Goal: Information Seeking & Learning: Learn about a topic

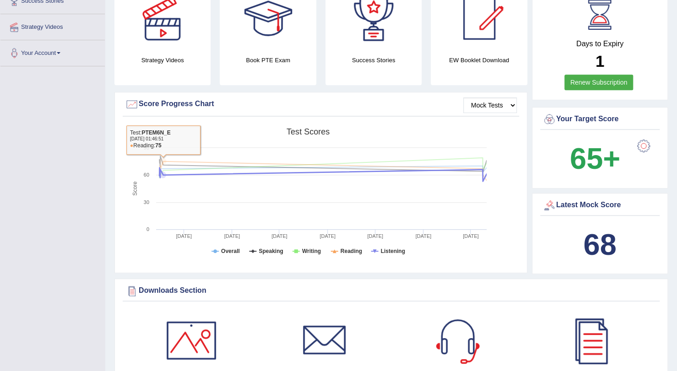
scroll to position [188, 0]
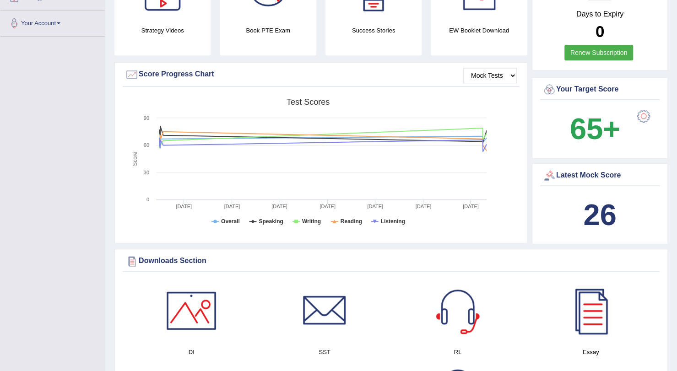
scroll to position [188, 0]
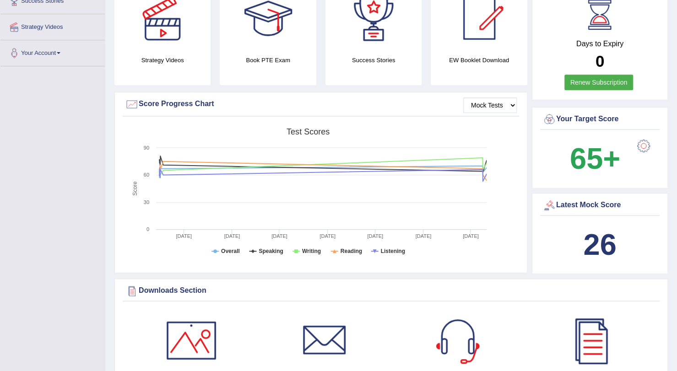
click at [533, 144] on div "Your Target Score 65+" at bounding box center [600, 147] width 136 height 81
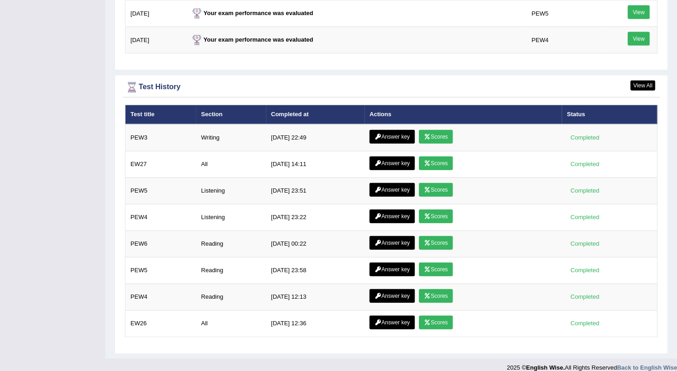
scroll to position [1205, 0]
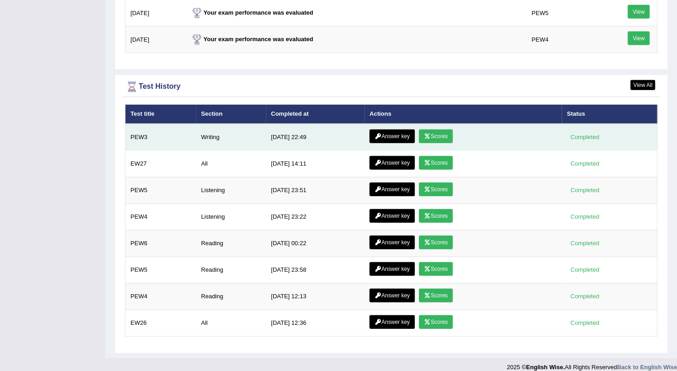
click at [403, 134] on link "Answer key" at bounding box center [391, 137] width 45 height 14
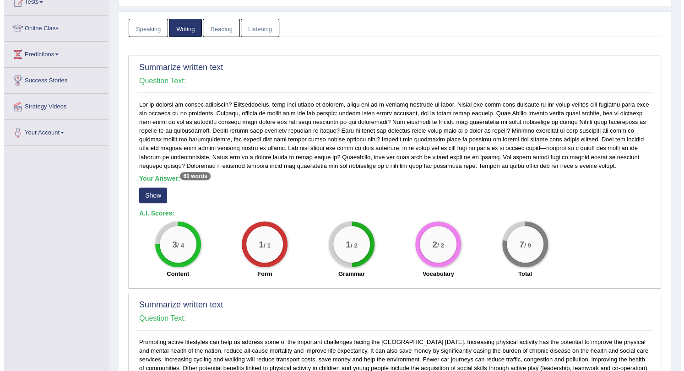
scroll to position [109, 0]
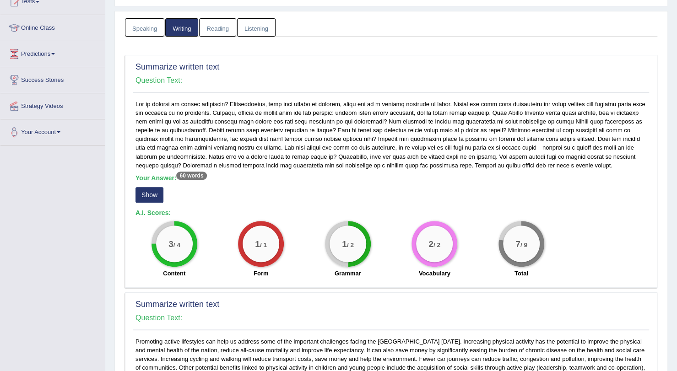
click at [144, 194] on button "Show" at bounding box center [150, 195] width 28 height 16
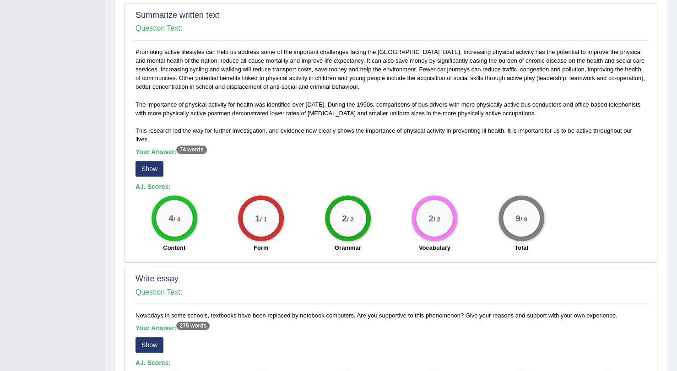
scroll to position [398, 0]
click at [146, 163] on button "Show" at bounding box center [150, 169] width 28 height 16
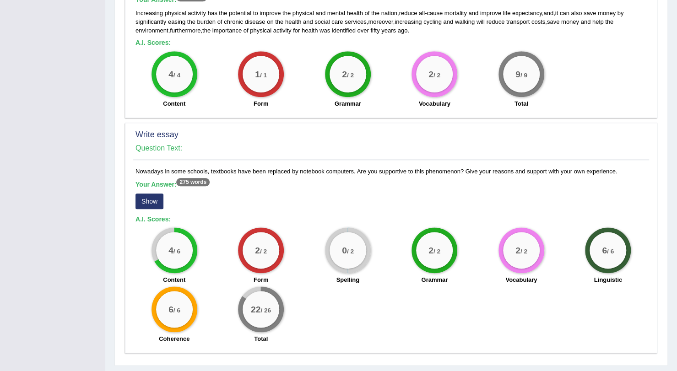
scroll to position [572, 0]
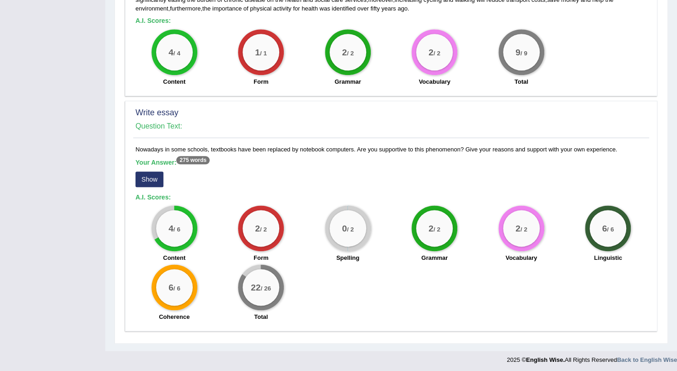
click at [148, 177] on button "Show" at bounding box center [150, 180] width 28 height 16
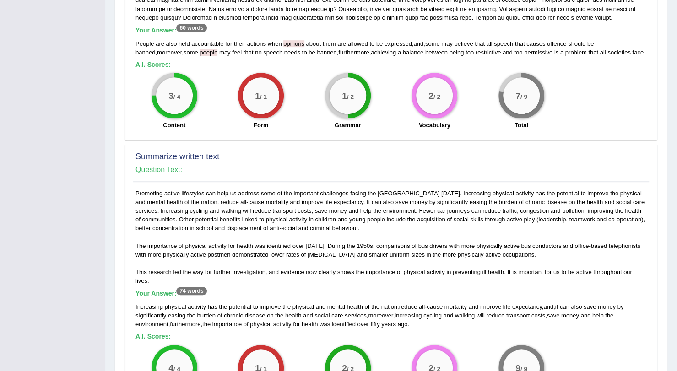
scroll to position [0, 0]
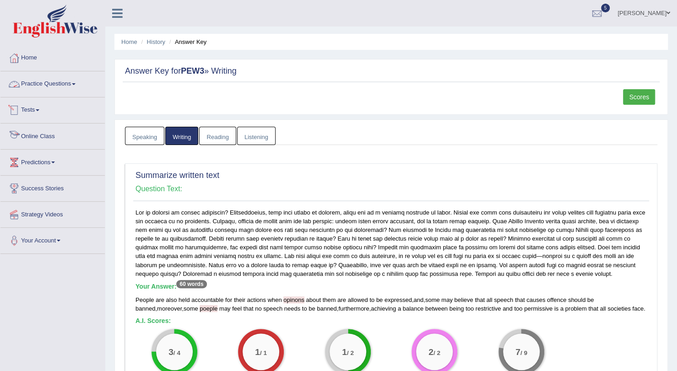
click at [46, 85] on link "Practice Questions" at bounding box center [52, 82] width 104 height 23
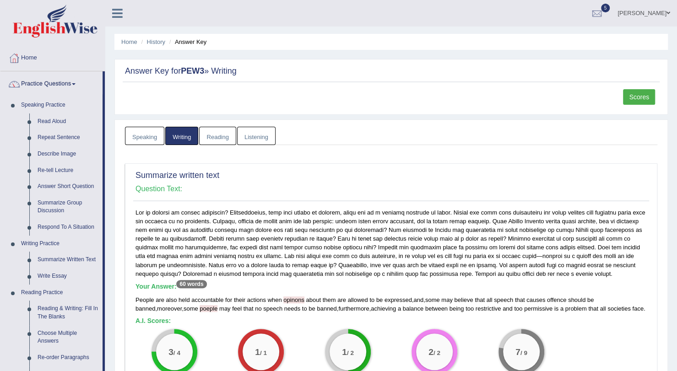
click at [36, 87] on link "Practice Questions" at bounding box center [51, 82] width 102 height 23
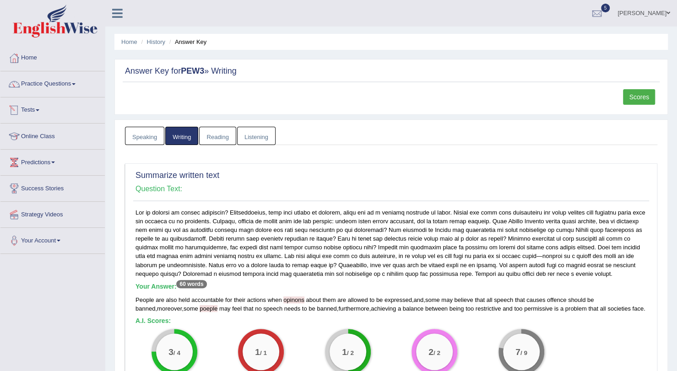
click at [37, 109] on link "Tests" at bounding box center [52, 109] width 104 height 23
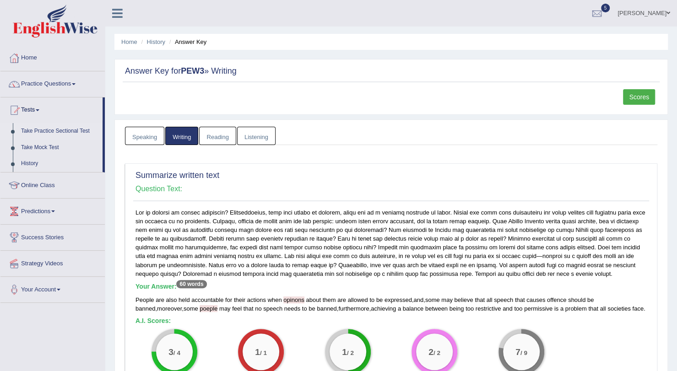
click at [49, 130] on link "Take Practice Sectional Test" at bounding box center [60, 131] width 86 height 16
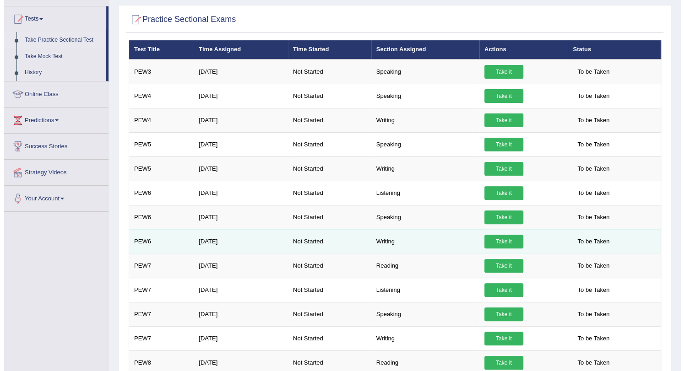
scroll to position [97, 0]
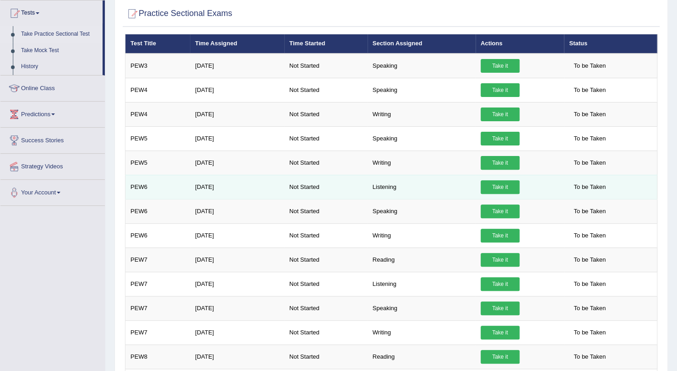
click at [496, 183] on link "Take it" at bounding box center [500, 187] width 39 height 14
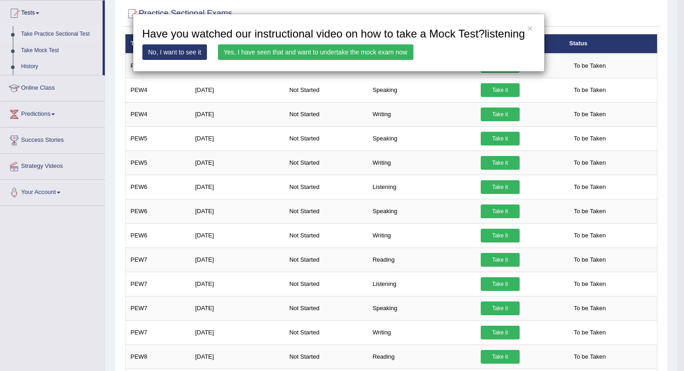
click at [386, 48] on link "Yes, I have seen that and want to undertake the mock exam now" at bounding box center [315, 52] width 195 height 16
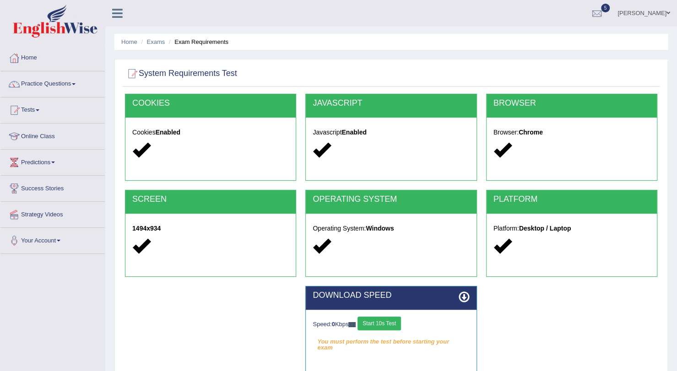
click at [395, 317] on button "Start 10s Test" at bounding box center [379, 324] width 43 height 14
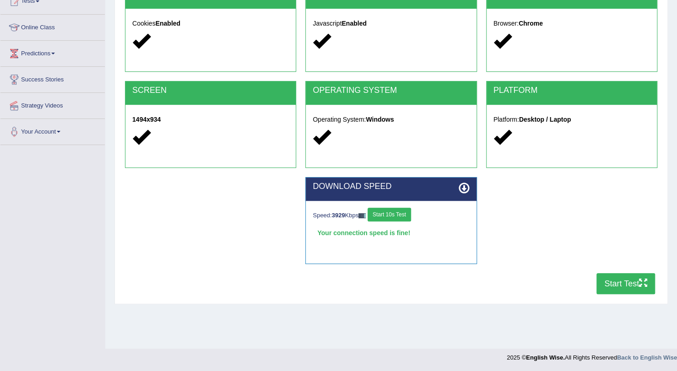
click at [612, 284] on button "Start Test" at bounding box center [626, 283] width 59 height 21
